Goal: Task Accomplishment & Management: Complete application form

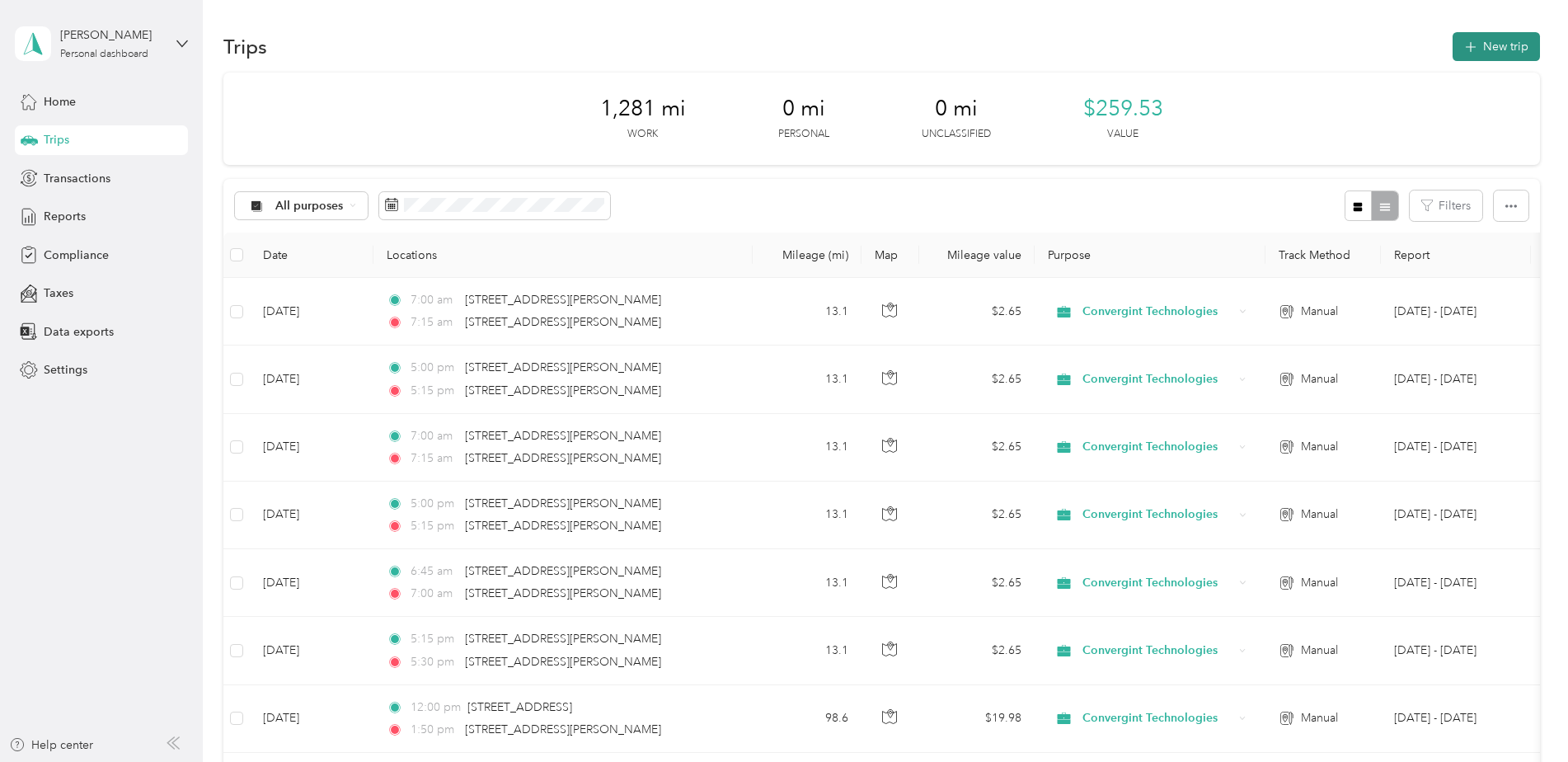
click at [1480, 39] on button "New trip" at bounding box center [1497, 46] width 88 height 29
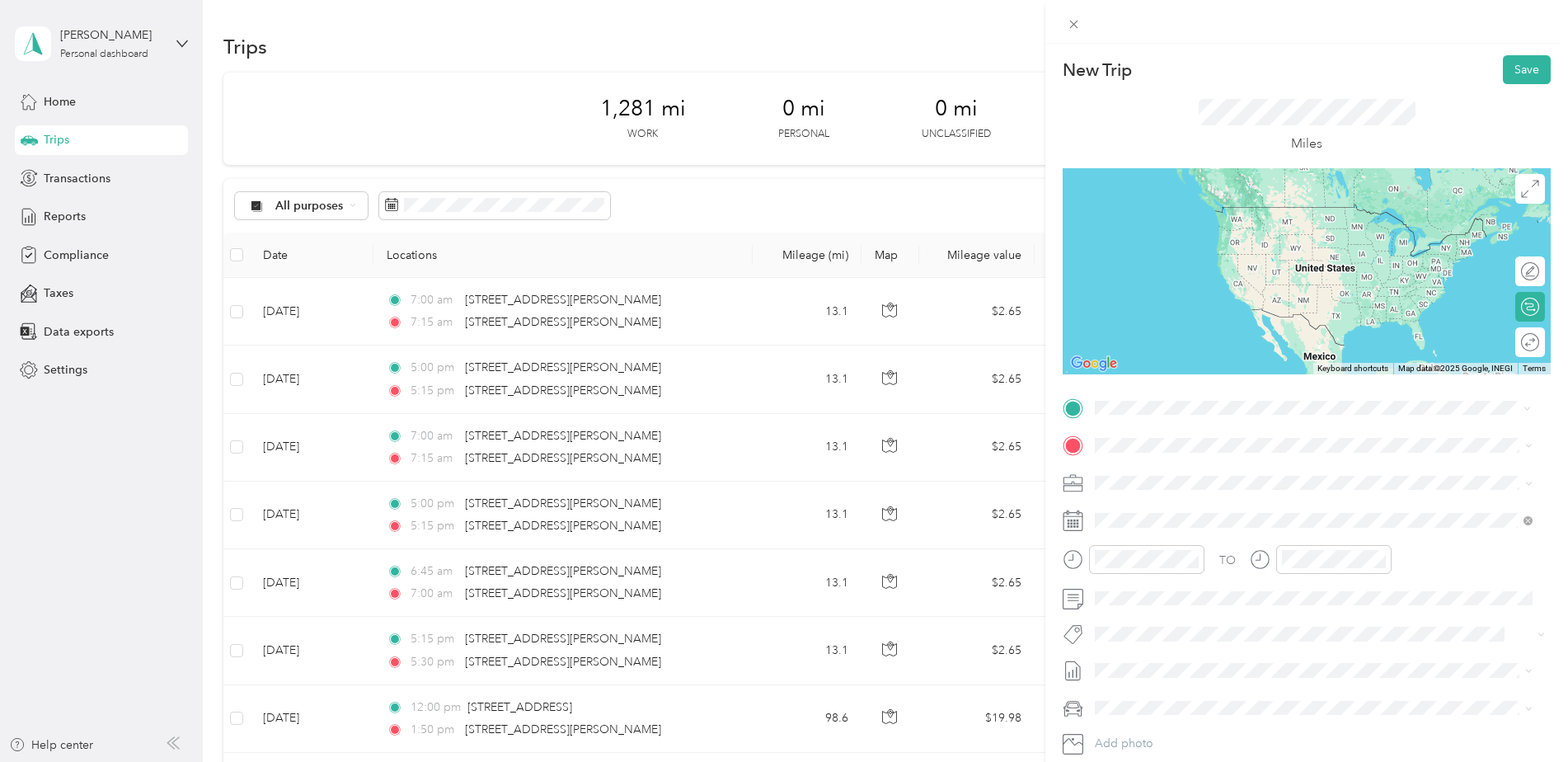
click at [1190, 474] on span "5616 John Eskew Boulevard Alexandria, Louisiana 71303, United States" at bounding box center [1254, 467] width 256 height 14
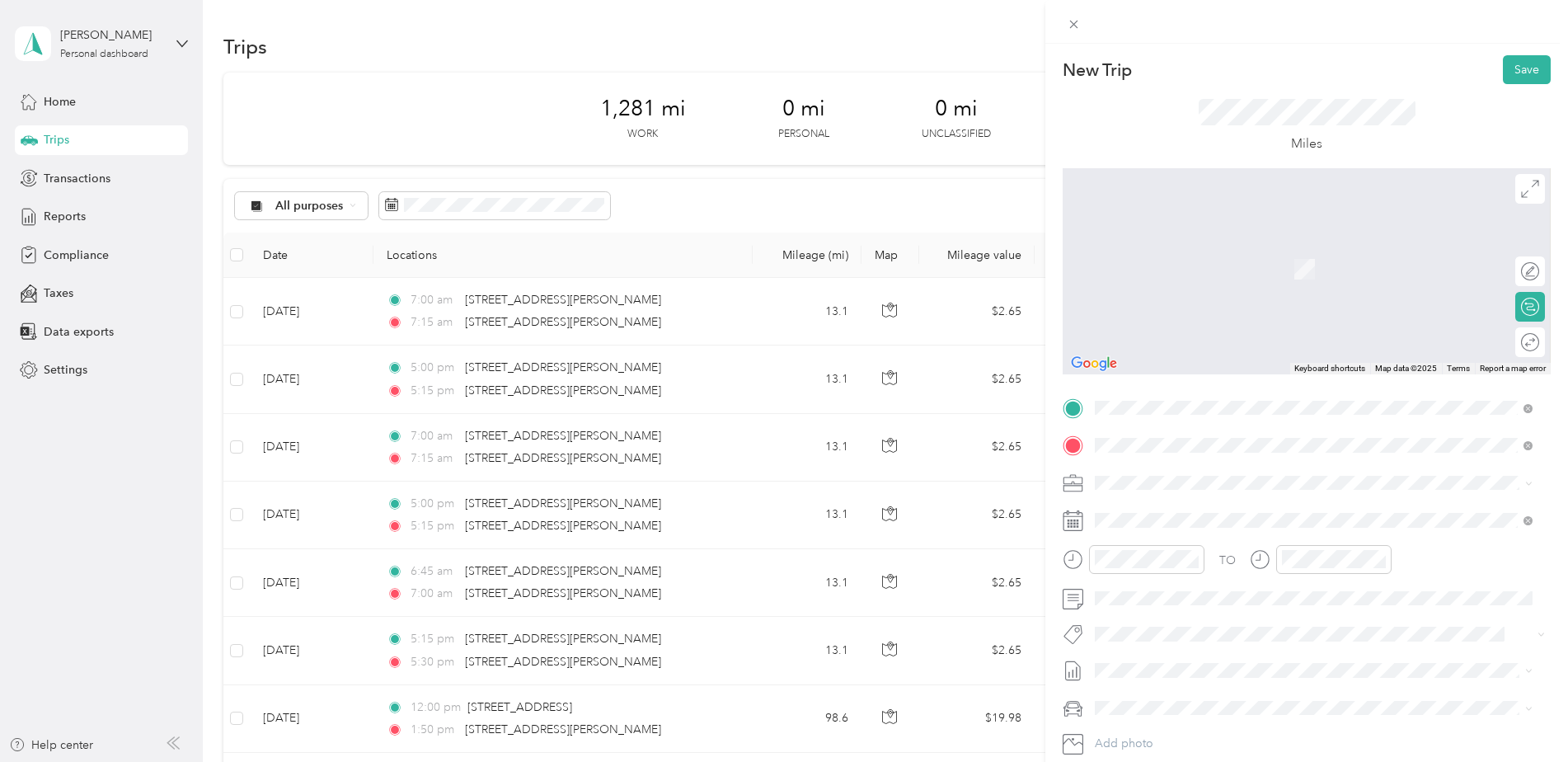
click at [1180, 613] on span "113 Powell Drive Ball, Louisiana 71405, United States" at bounding box center [1254, 605] width 256 height 14
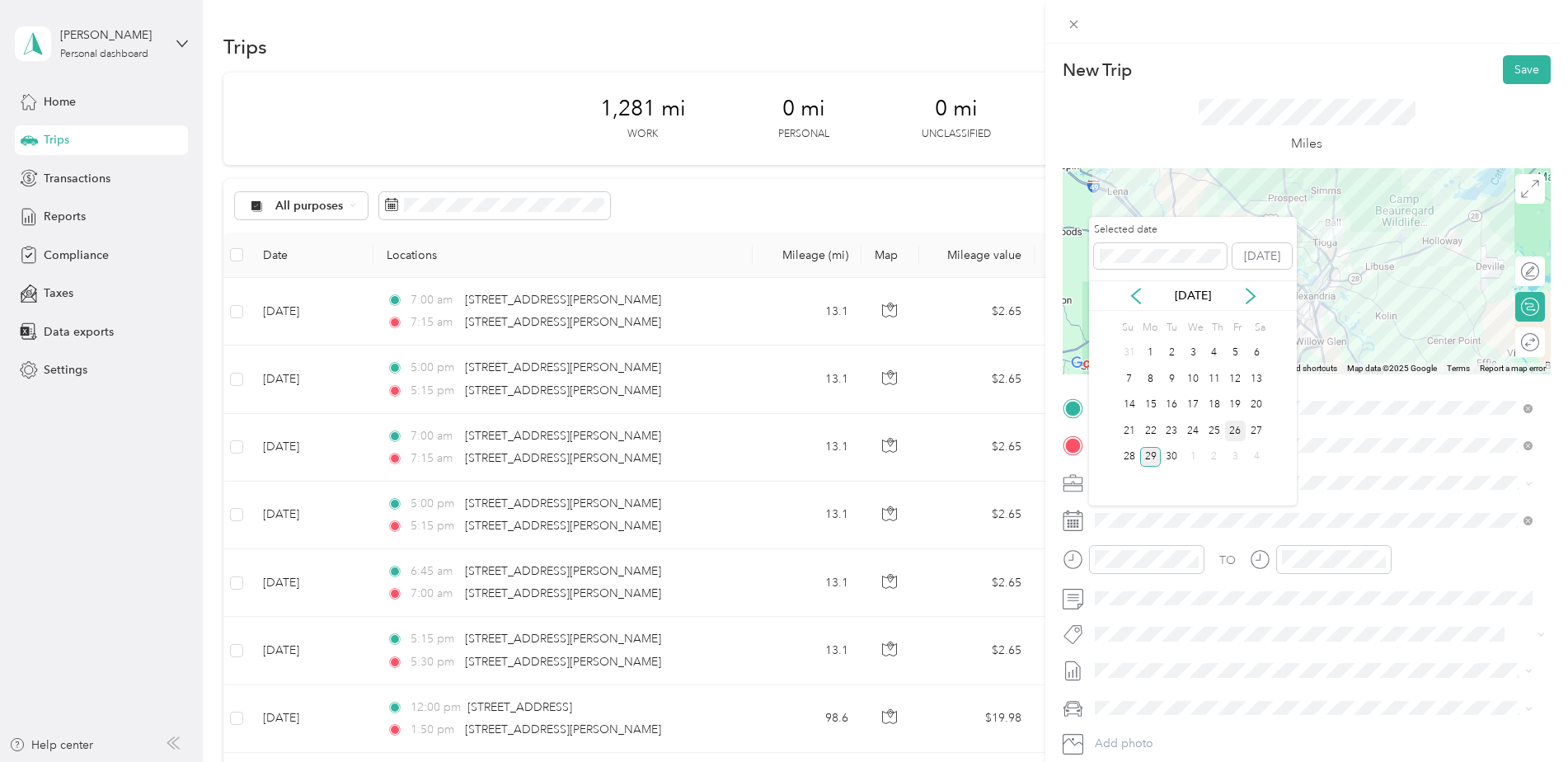
click at [1227, 432] on div "26" at bounding box center [1236, 430] width 21 height 20
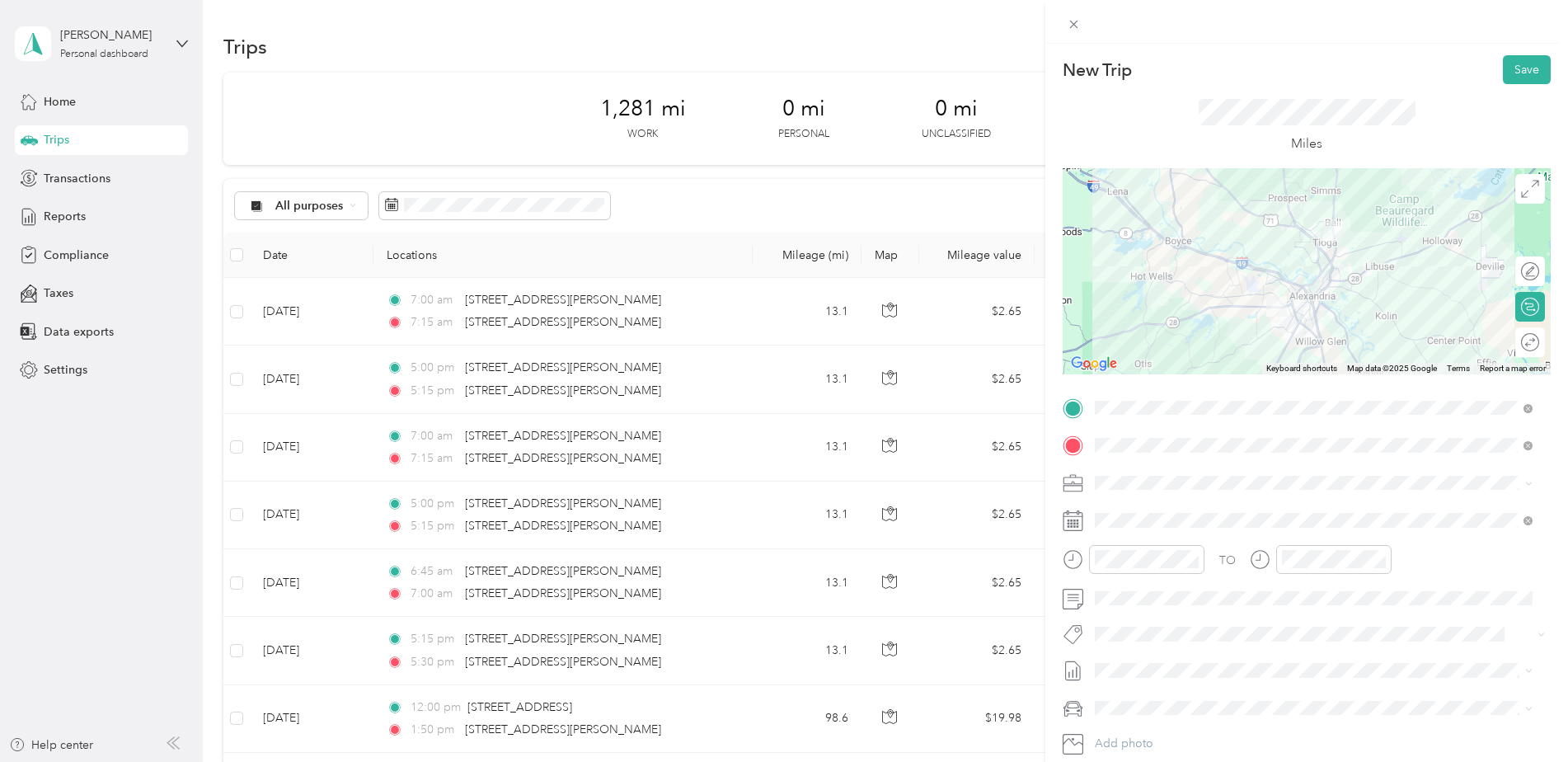
click at [1307, 299] on div at bounding box center [1306, 271] width 488 height 206
click at [1109, 359] on div "05" at bounding box center [1112, 355] width 39 height 23
click at [1160, 341] on div "00" at bounding box center [1159, 339] width 39 height 23
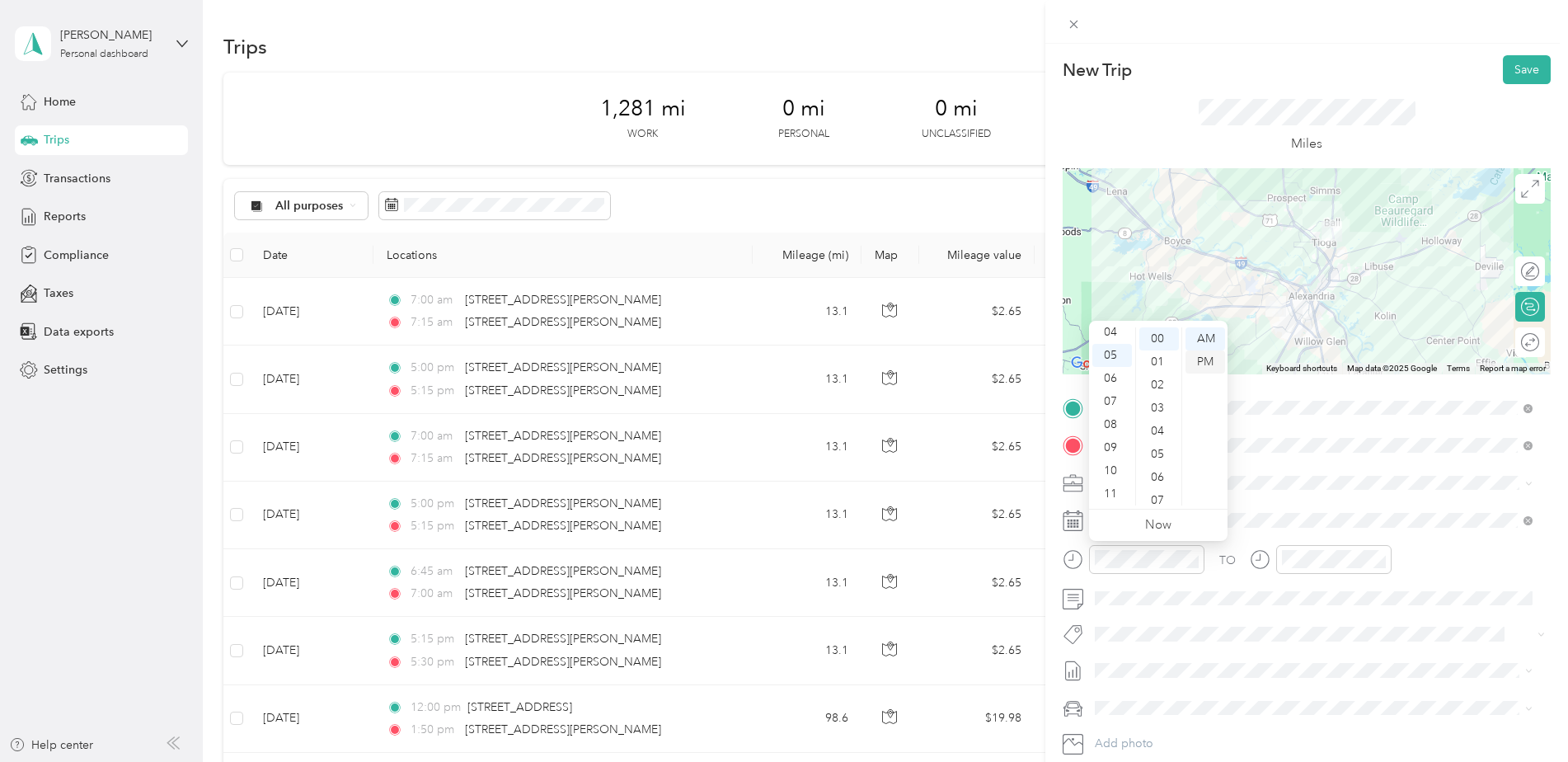
click at [1209, 362] on div "PM" at bounding box center [1205, 362] width 39 height 23
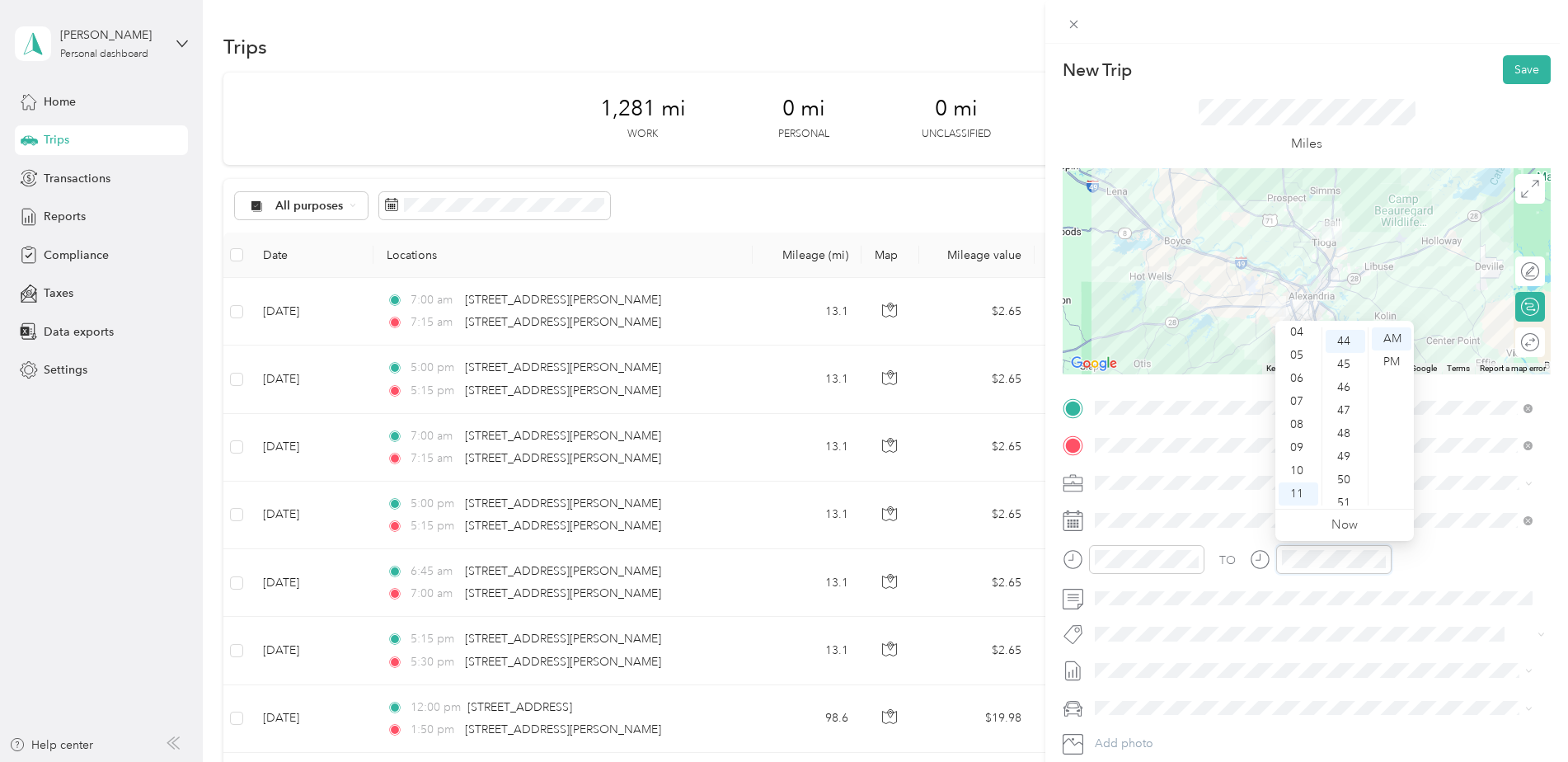
scroll to position [1015, 0]
click at [1292, 360] on div "05" at bounding box center [1298, 355] width 39 height 23
click at [1352, 412] on div "15" at bounding box center [1346, 412] width 39 height 23
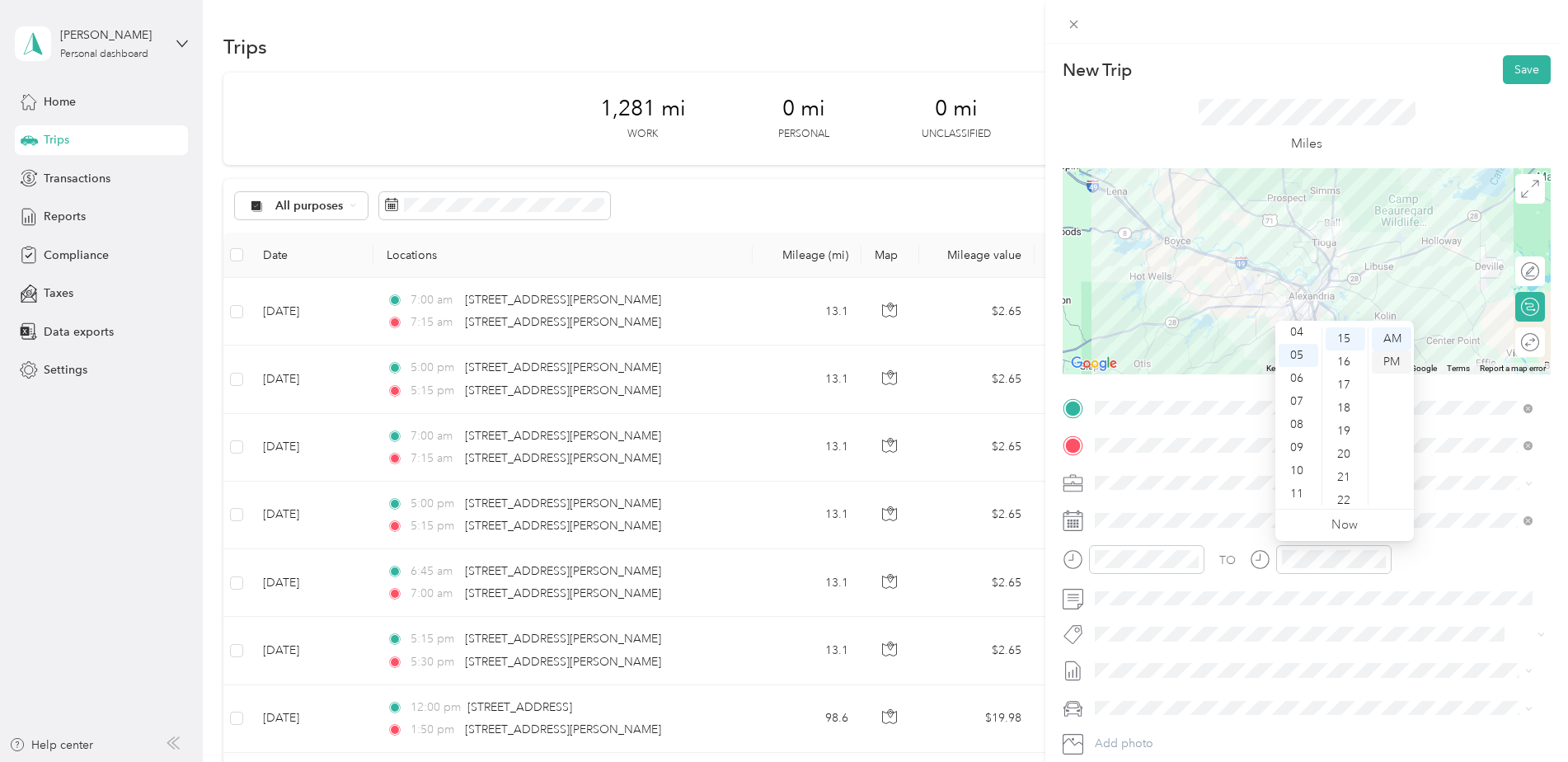
click at [1388, 360] on div "PM" at bounding box center [1392, 362] width 39 height 23
click at [1506, 73] on button "Save" at bounding box center [1528, 69] width 48 height 29
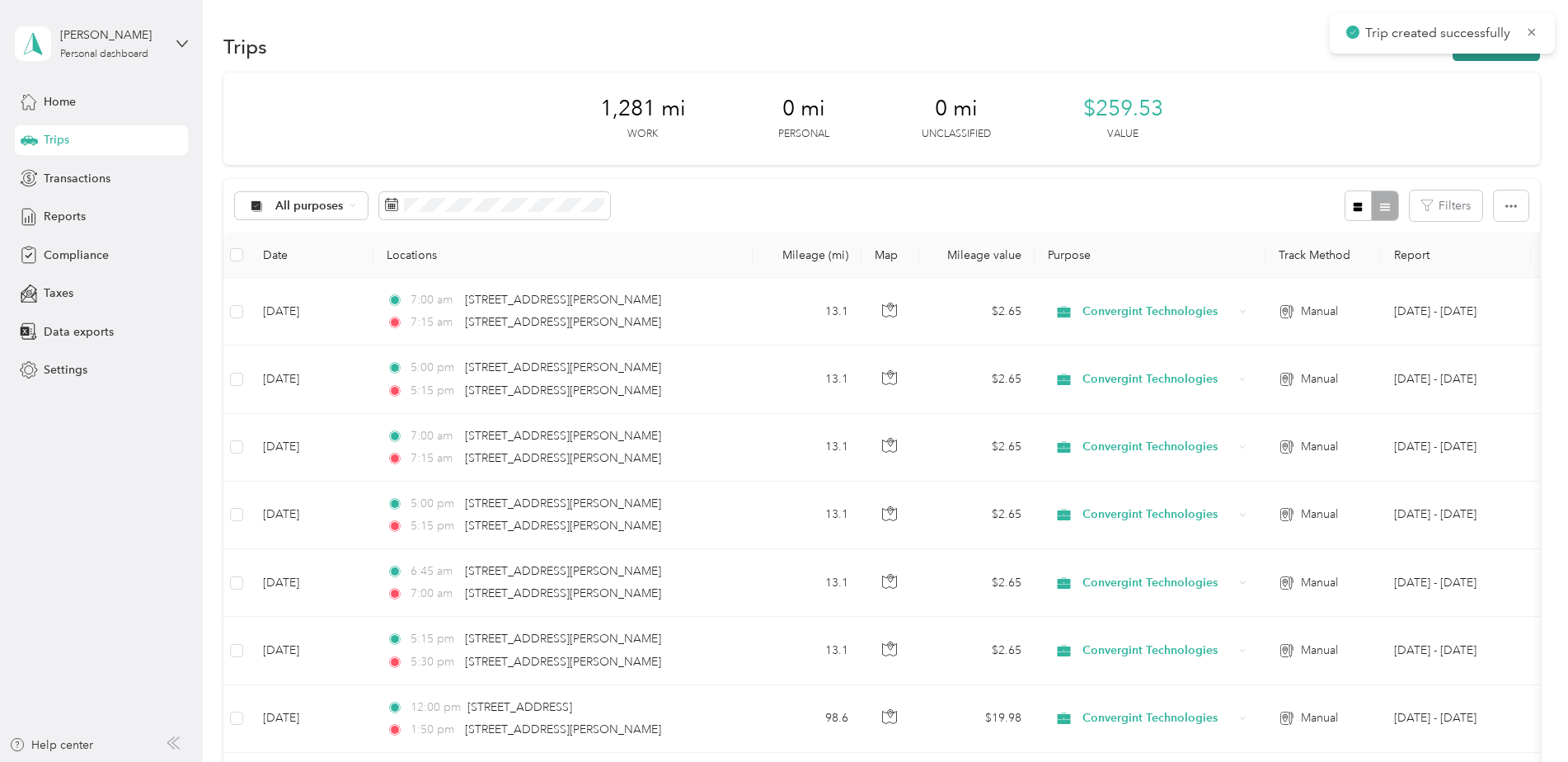
click at [1471, 55] on button "New trip" at bounding box center [1497, 46] width 88 height 29
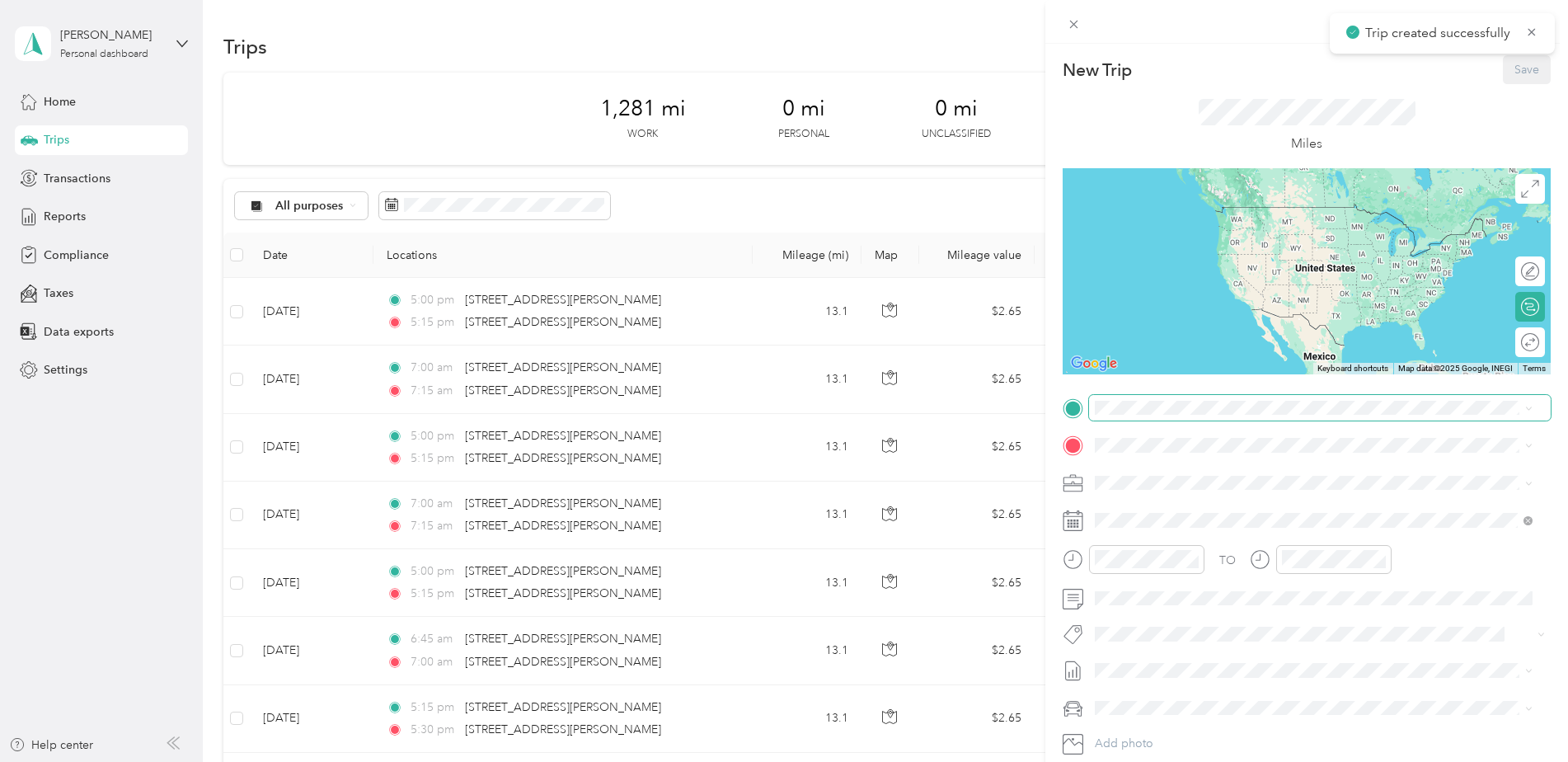
click at [1189, 413] on span at bounding box center [1321, 407] width 462 height 26
click at [1190, 474] on span "113 Powell Drive Ball, Louisiana 71405, United States" at bounding box center [1254, 467] width 256 height 14
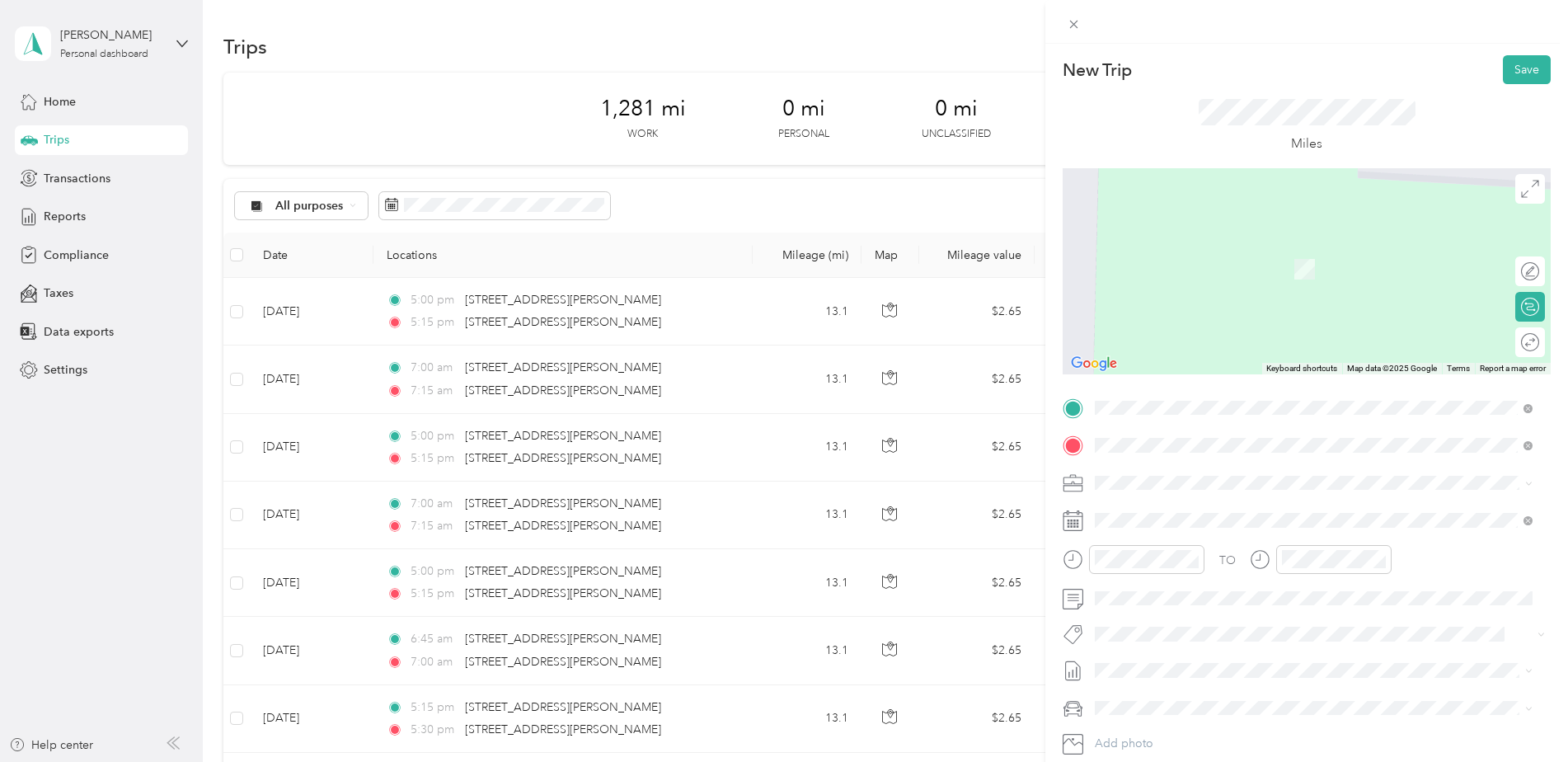
click at [1404, 515] on div "5616 John Eskew Boulevard Alexandria, Louisiana 71303, United States" at bounding box center [1314, 505] width 426 height 22
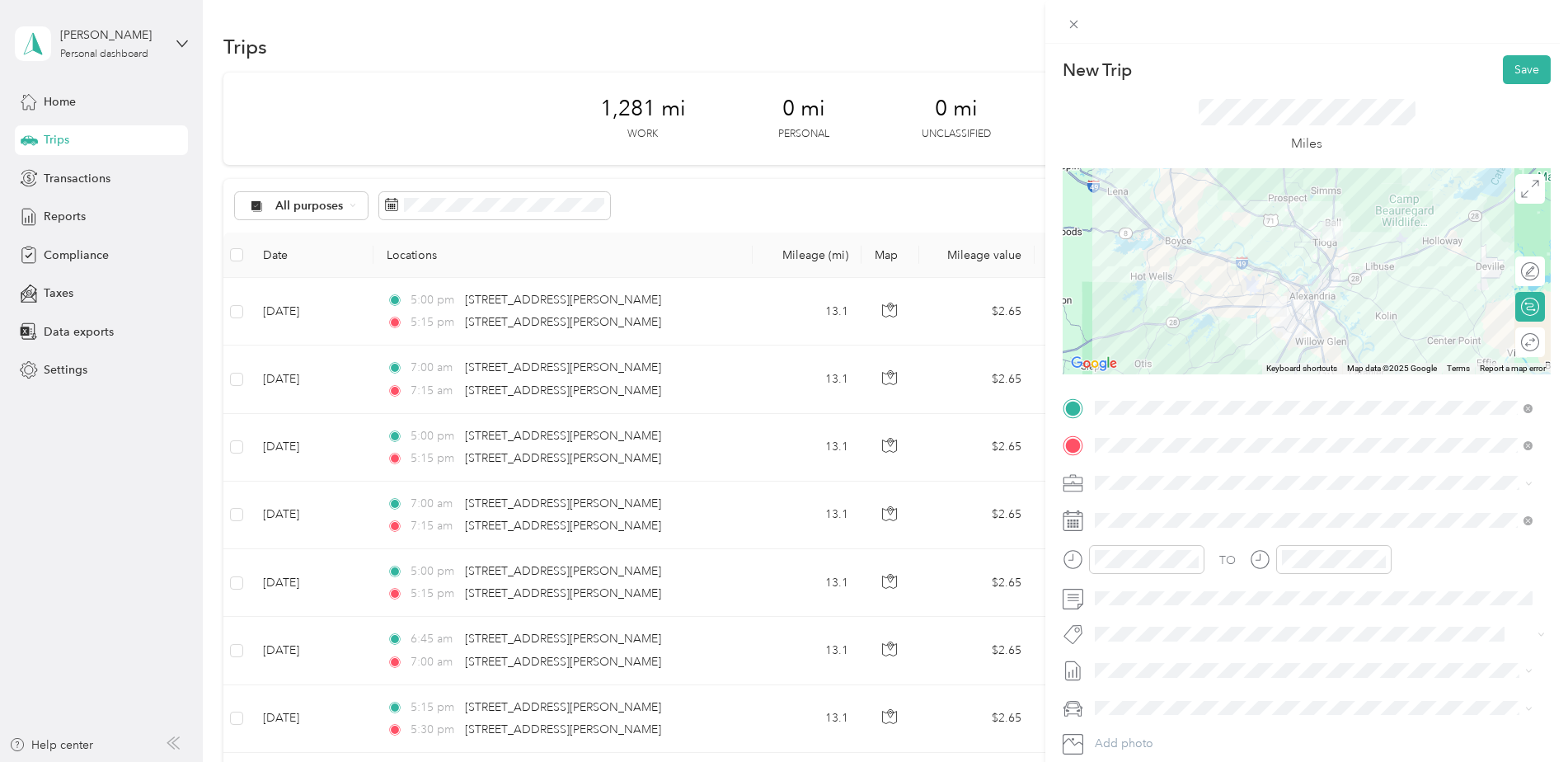
click at [1310, 299] on div at bounding box center [1306, 271] width 488 height 206
click at [1115, 397] on div "07" at bounding box center [1112, 401] width 39 height 23
click at [1164, 334] on div "00" at bounding box center [1159, 339] width 39 height 23
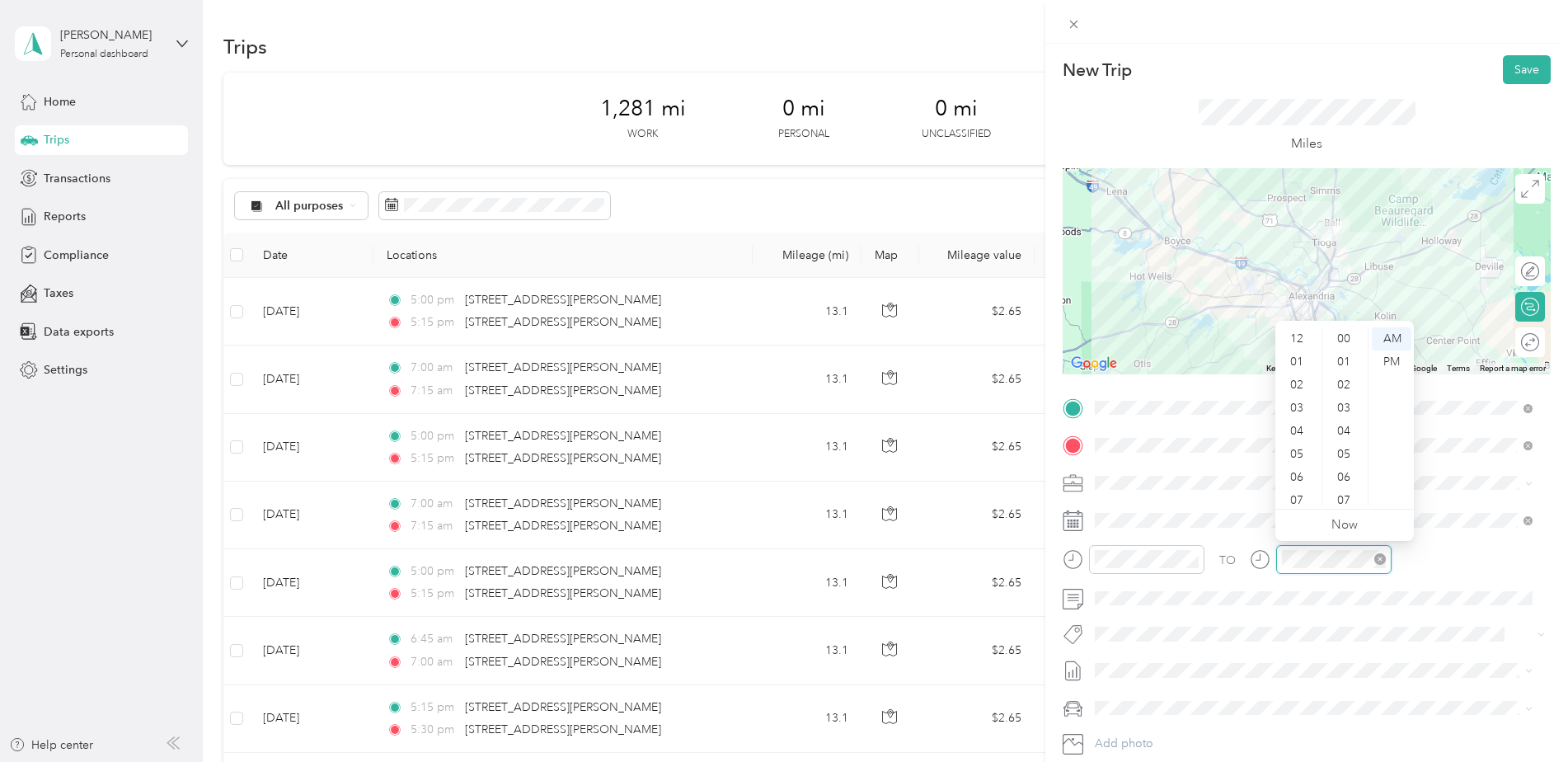
scroll to position [99, 0]
click at [1295, 405] on div "07" at bounding box center [1298, 401] width 39 height 23
click at [1349, 388] on div "15" at bounding box center [1346, 389] width 39 height 23
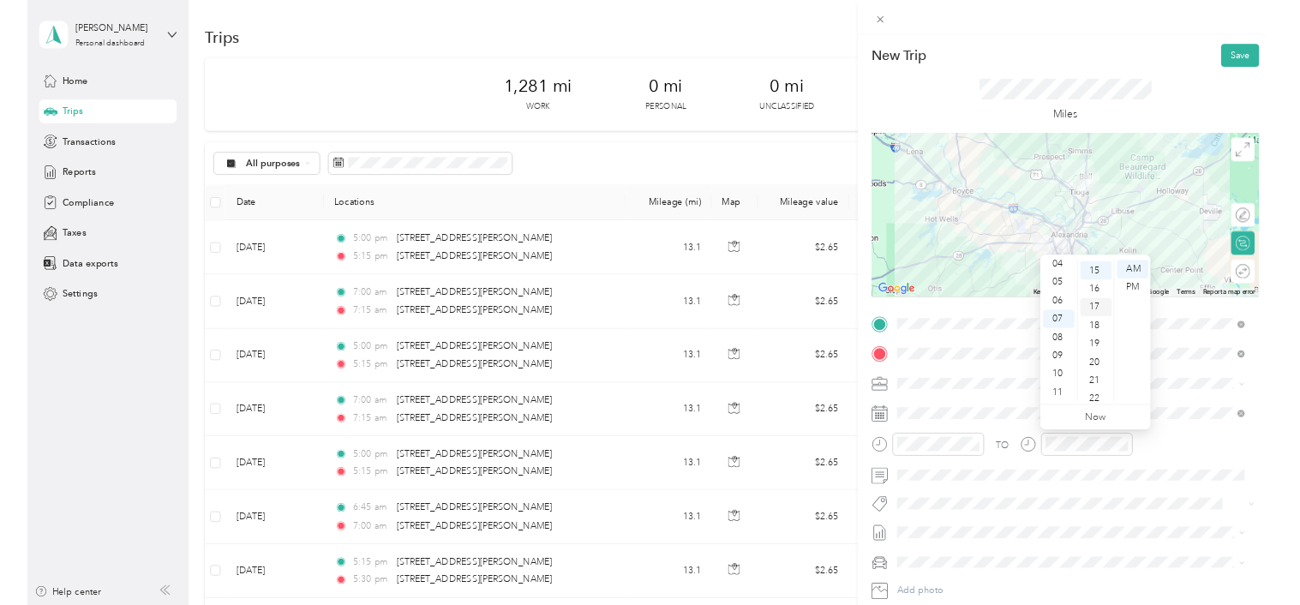
scroll to position [360, 0]
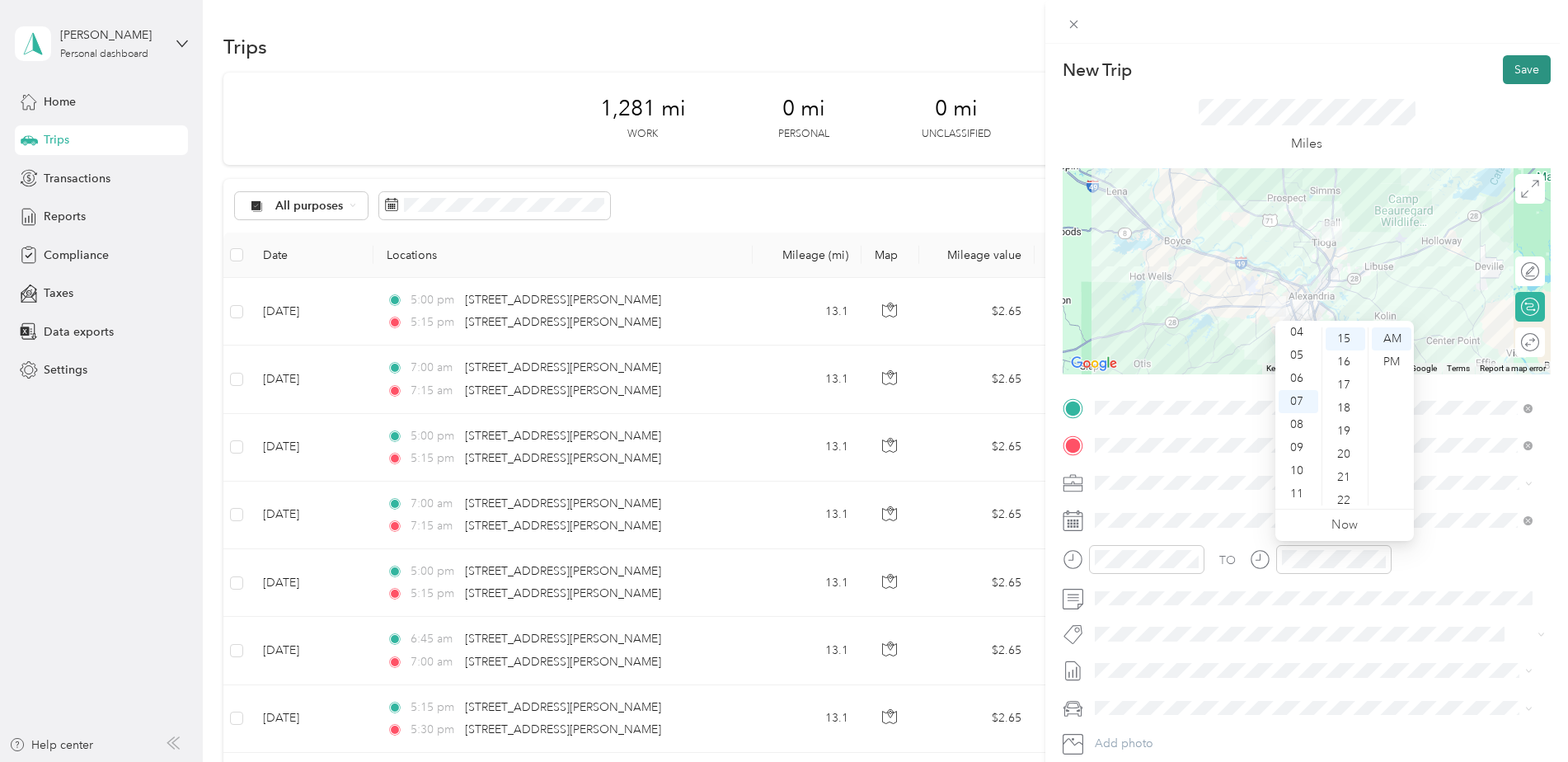
click at [1511, 77] on button "Save" at bounding box center [1528, 69] width 48 height 29
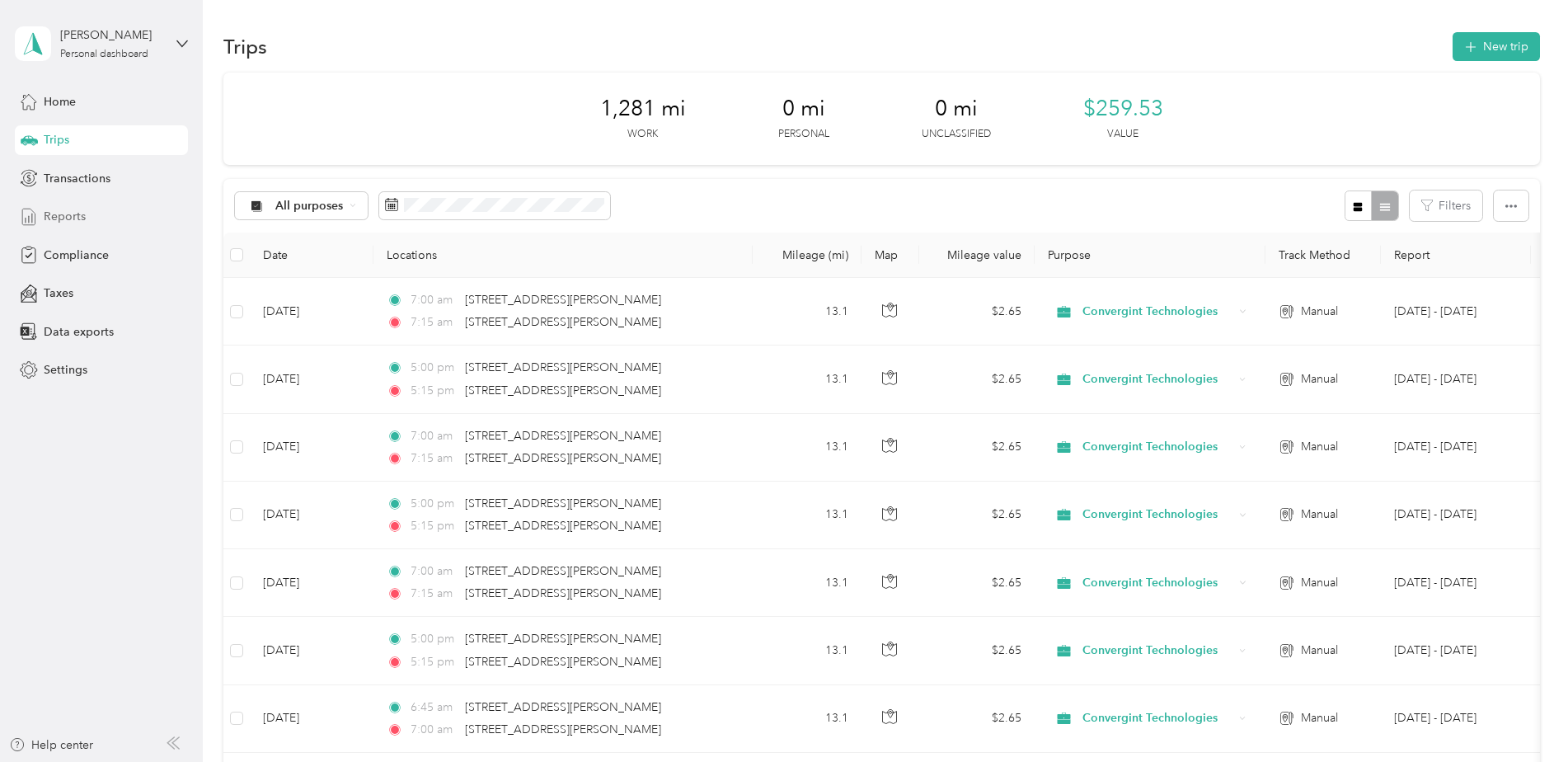
click at [74, 210] on span "Reports" at bounding box center [64, 216] width 42 height 17
